Goal: Transaction & Acquisition: Obtain resource

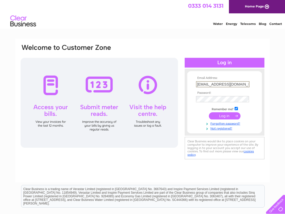
drag, startPoint x: 229, startPoint y: 85, endPoint x: 192, endPoint y: 93, distance: 38.4
click at [196, 85] on input "[EMAIL_ADDRESS][DOMAIN_NAME]" at bounding box center [222, 84] width 53 height 6
type input "[EMAIL_ADDRESS][DOMAIN_NAME]"
click at [223, 116] on input "submit" at bounding box center [225, 115] width 32 height 7
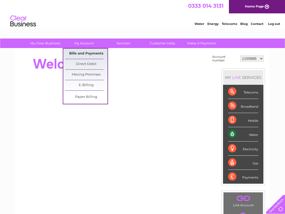
click at [86, 53] on link "Bills and Payments" at bounding box center [86, 54] width 42 height 10
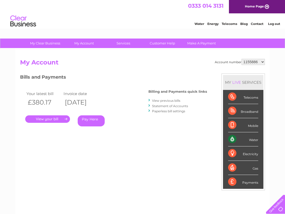
click at [52, 119] on link "." at bounding box center [47, 118] width 45 height 7
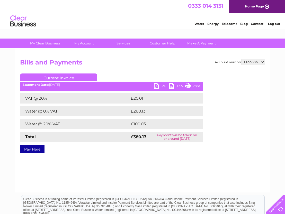
click at [157, 85] on link "PDF" at bounding box center [161, 86] width 15 height 7
click at [132, 64] on h2 "Bills and Payments" at bounding box center [142, 64] width 245 height 10
select select "30287208"
click option "30287208" at bounding box center [0, 0] width 0 height 0
click at [134, 73] on div "Account number 1155886 30287208 Bills and Payments Current Invoice PDF CSV Print" at bounding box center [142, 105] width 245 height 93
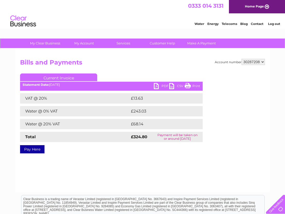
click at [157, 86] on link "PDF" at bounding box center [161, 86] width 15 height 7
